Goal: Navigation & Orientation: Understand site structure

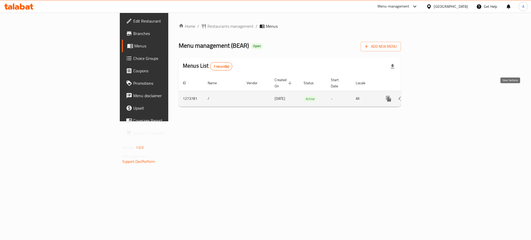
click at [432, 94] on link "enhanced table" at bounding box center [426, 99] width 12 height 12
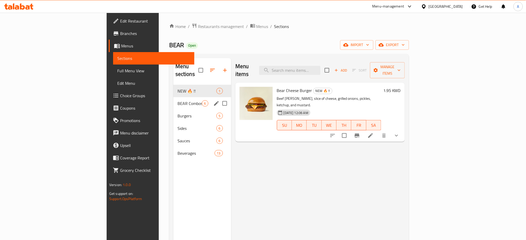
click at [173, 97] on div "BEAR Combos 6" at bounding box center [202, 103] width 58 height 12
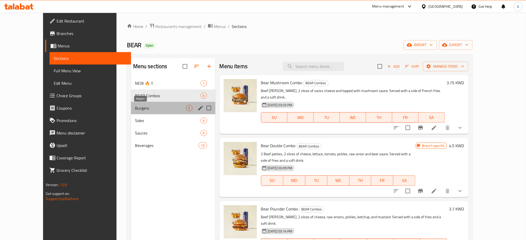
click at [144, 106] on span "Burgers" at bounding box center [160, 108] width 51 height 6
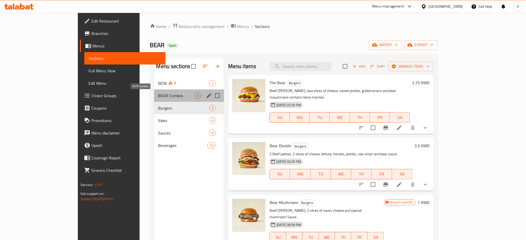
click at [158, 99] on span "BEAR Combos" at bounding box center [176, 96] width 36 height 6
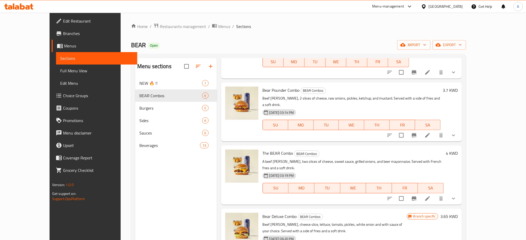
scroll to position [73, 0]
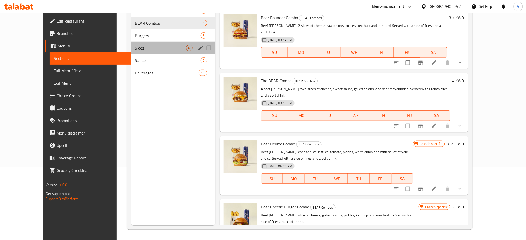
click at [131, 52] on div "Sides 6" at bounding box center [173, 48] width 84 height 12
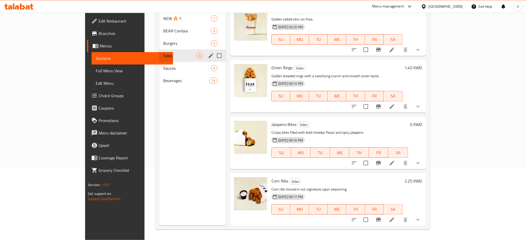
scroll to position [113, 0]
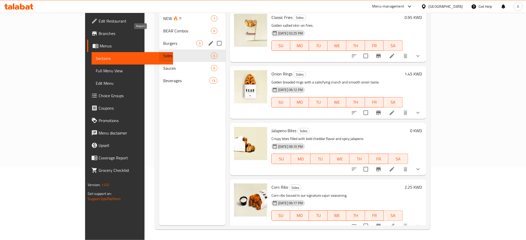
click at [163, 40] on span "Burgers" at bounding box center [179, 43] width 33 height 6
